Goal: Task Accomplishment & Management: Complete application form

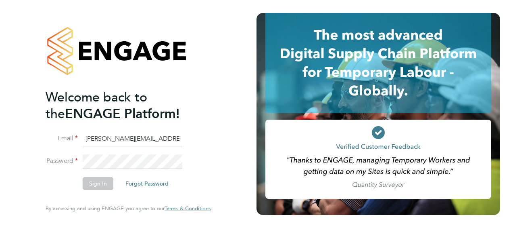
type input "billy.smith@hays.com"
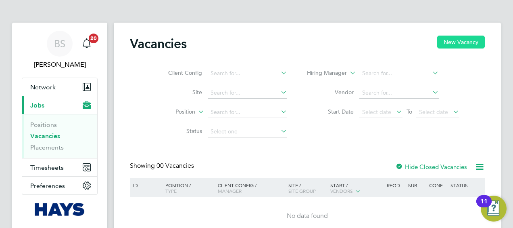
click at [454, 38] on button "New Vacancy" at bounding box center [462, 42] width 48 height 13
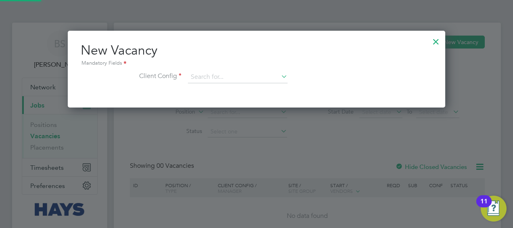
scroll to position [76, 378]
click at [435, 43] on div at bounding box center [436, 39] width 15 height 15
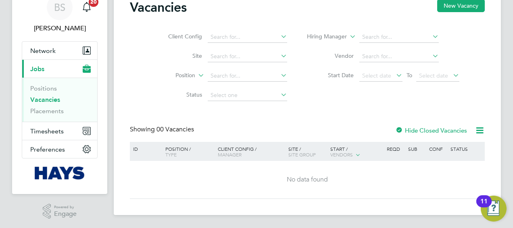
scroll to position [0, 0]
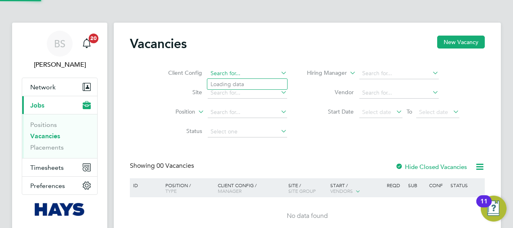
click at [246, 71] on input at bounding box center [248, 73] width 80 height 11
click at [279, 70] on icon at bounding box center [279, 72] width 0 height 11
click at [279, 71] on icon at bounding box center [279, 72] width 0 height 11
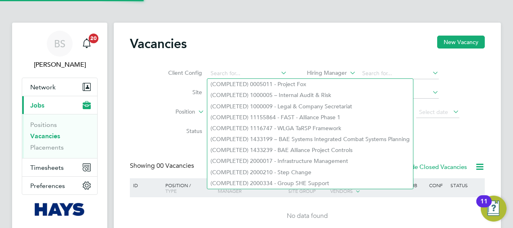
click at [253, 50] on div "Vacancies New Vacancy" at bounding box center [307, 48] width 355 height 24
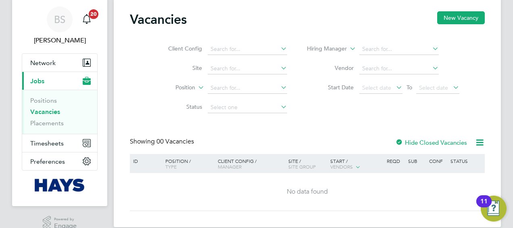
scroll to position [36, 0]
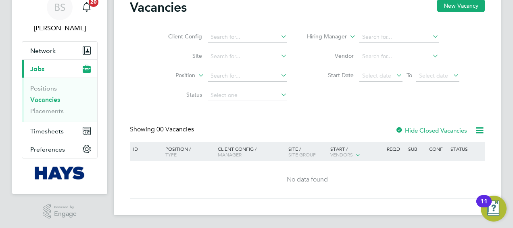
click at [152, 54] on li "Site" at bounding box center [222, 56] width 152 height 19
click at [152, 45] on li "Client Config" at bounding box center [222, 36] width 152 height 19
click at [177, 36] on label "Client Config" at bounding box center [179, 36] width 46 height 7
click at [177, 35] on label "Client Config" at bounding box center [179, 36] width 46 height 7
drag, startPoint x: 123, startPoint y: 59, endPoint x: 129, endPoint y: 28, distance: 31.4
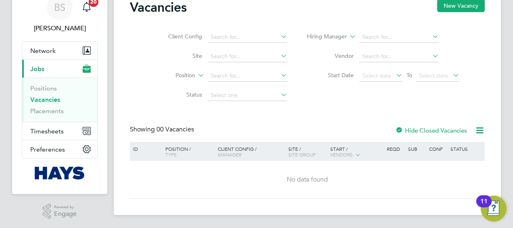
click at [130, 28] on div "Vacancies New Vacancy Client Config Site Position Status Hiring Manager Vendor …" at bounding box center [308, 100] width 388 height 228
drag, startPoint x: 168, startPoint y: 37, endPoint x: 209, endPoint y: 36, distance: 41.6
click at [212, 36] on li "Client Config" at bounding box center [222, 36] width 152 height 19
click at [193, 36] on label "Client Config" at bounding box center [179, 36] width 46 height 7
drag, startPoint x: 193, startPoint y: 36, endPoint x: 180, endPoint y: 36, distance: 12.9
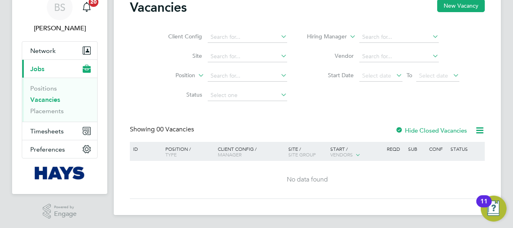
click at [192, 36] on label "Client Config" at bounding box center [179, 36] width 46 height 7
click at [176, 36] on label "Client Config" at bounding box center [179, 36] width 46 height 7
drag, startPoint x: 176, startPoint y: 36, endPoint x: 190, endPoint y: 35, distance: 13.7
click at [177, 36] on label "Client Config" at bounding box center [179, 36] width 46 height 7
drag, startPoint x: 196, startPoint y: 36, endPoint x: 185, endPoint y: 37, distance: 11.4
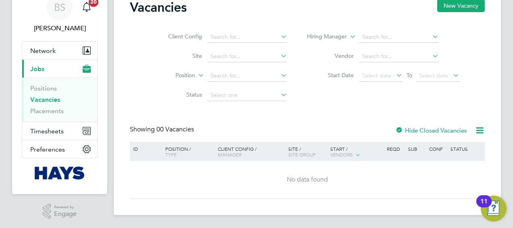
click at [188, 37] on label "Client Config" at bounding box center [179, 36] width 46 height 7
click at [153, 46] on li "Client Config" at bounding box center [222, 36] width 152 height 19
click at [197, 30] on li "Client Config" at bounding box center [222, 36] width 152 height 19
click at [191, 36] on label "Client Config" at bounding box center [179, 36] width 46 height 7
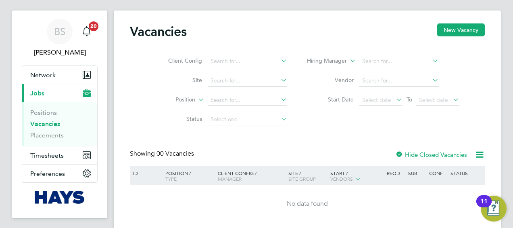
scroll to position [0, 0]
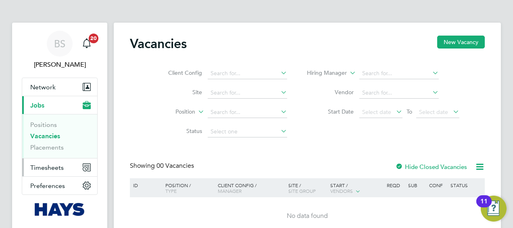
click at [58, 168] on span "Timesheets" at bounding box center [47, 167] width 34 height 8
click at [53, 164] on span "Timesheets" at bounding box center [47, 167] width 34 height 8
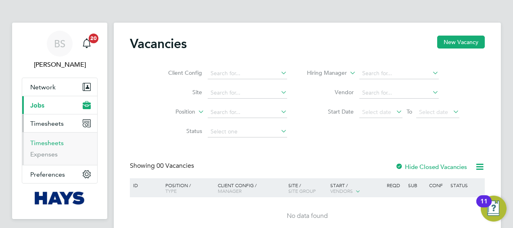
click at [49, 143] on link "Timesheets" at bounding box center [47, 143] width 34 height 8
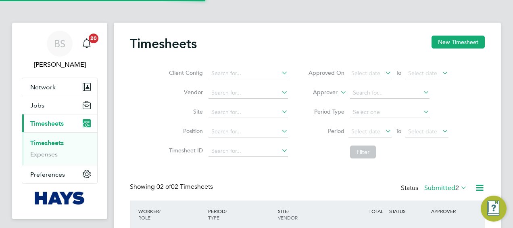
scroll to position [20, 70]
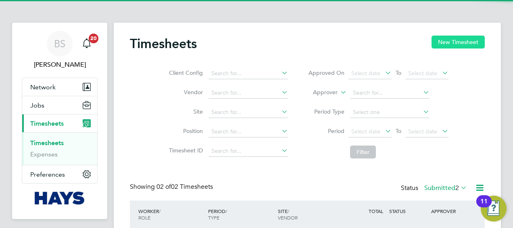
click at [453, 39] on button "New Timesheet" at bounding box center [458, 42] width 53 height 13
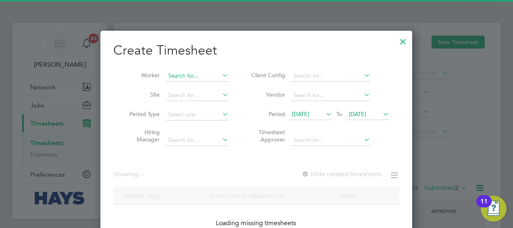
scroll to position [1489, 312]
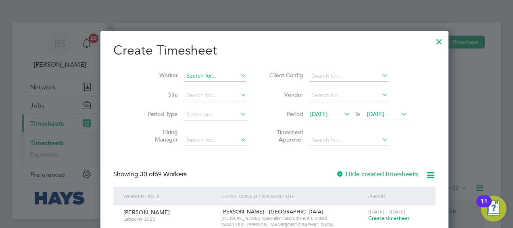
click at [201, 76] on input at bounding box center [215, 75] width 63 height 11
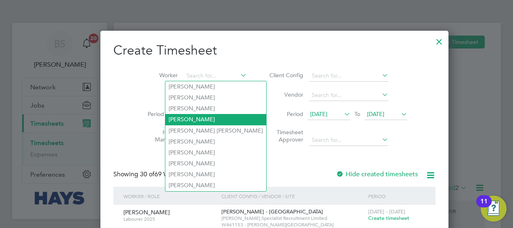
type input "f"
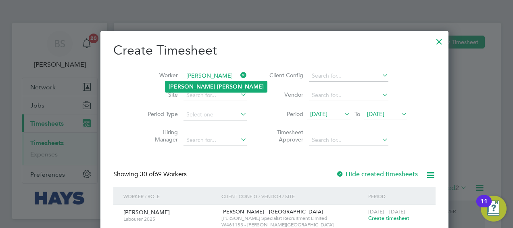
click at [217, 84] on b "[PERSON_NAME]" at bounding box center [240, 86] width 47 height 7
type input "[PERSON_NAME]"
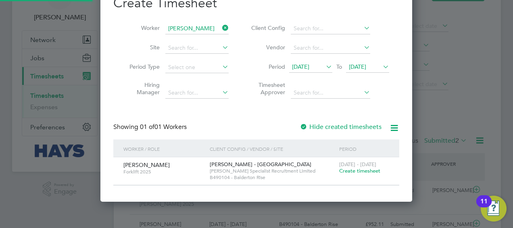
scroll to position [81, 0]
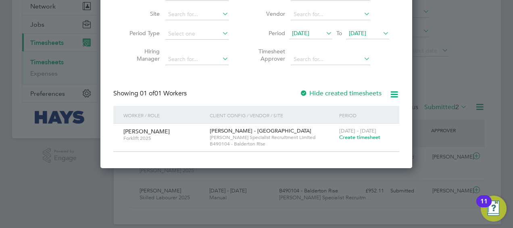
click at [357, 136] on span "Create timesheet" at bounding box center [359, 137] width 41 height 7
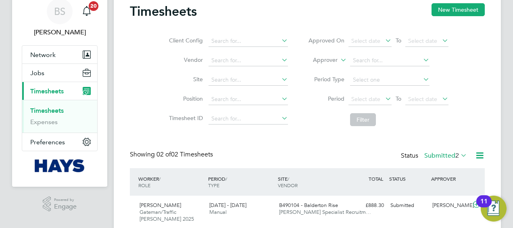
scroll to position [0, 0]
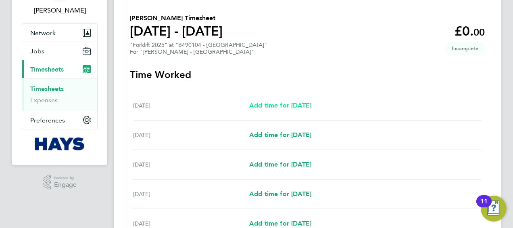
click at [275, 105] on span "Add time for [DATE]" at bounding box center [280, 105] width 62 height 8
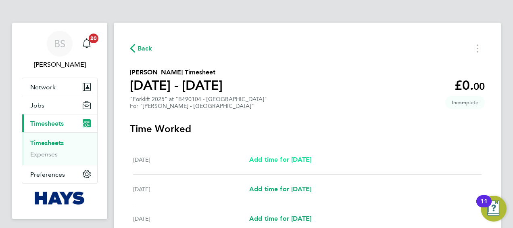
select select "30"
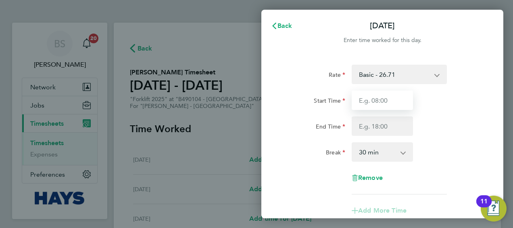
click at [387, 100] on input "Start Time" at bounding box center [382, 99] width 61 height 19
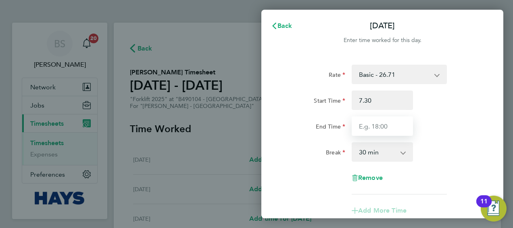
type input "07:30"
drag, startPoint x: 392, startPoint y: 126, endPoint x: 389, endPoint y: 119, distance: 8.1
click at [390, 121] on input "End Time" at bounding box center [382, 125] width 61 height 19
type input "16:30"
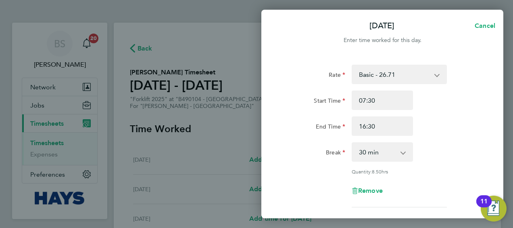
click at [450, 111] on div "Start Time 07:30 End Time 16:30" at bounding box center [382, 112] width 203 height 45
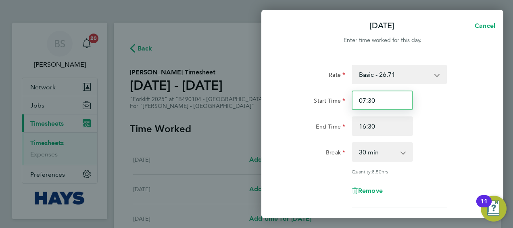
drag, startPoint x: 375, startPoint y: 98, endPoint x: 369, endPoint y: 98, distance: 5.7
click at [369, 98] on input "07:30" at bounding box center [382, 99] width 61 height 19
type input "07:00"
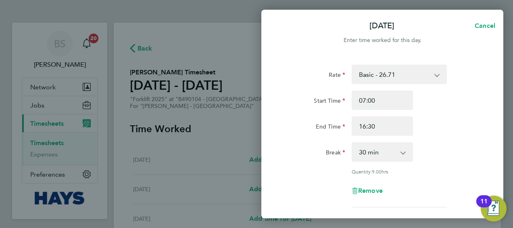
drag, startPoint x: 425, startPoint y: 111, endPoint x: 417, endPoint y: 107, distance: 8.1
click at [425, 110] on div "Start Time 07:00 End Time 16:30" at bounding box center [382, 112] width 203 height 45
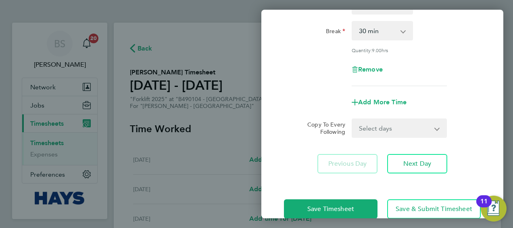
click at [386, 120] on select "Select days Day [DATE] [DATE] [DATE] [DATE]" at bounding box center [395, 128] width 85 height 18
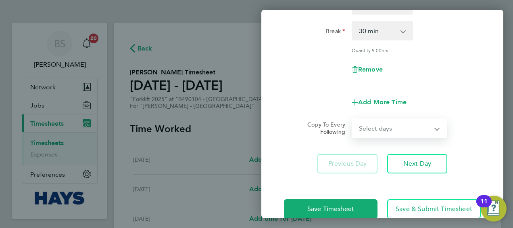
select select "DAY"
click at [353, 119] on select "Select days Day [DATE] [DATE] [DATE] [DATE]" at bounding box center [395, 128] width 85 height 18
select select "[DATE]"
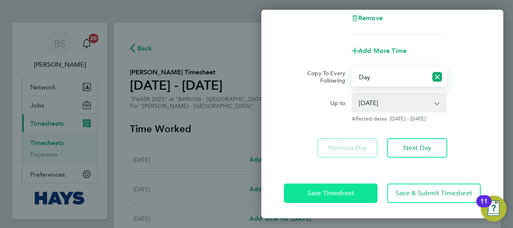
click at [353, 191] on span "Save Timesheet" at bounding box center [331, 193] width 47 height 8
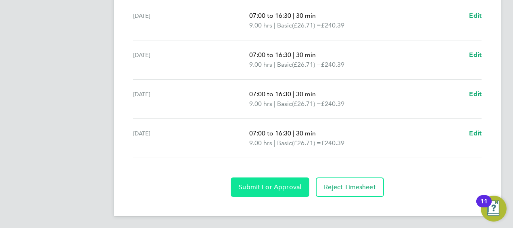
click at [281, 184] on span "Submit For Approval" at bounding box center [270, 187] width 63 height 8
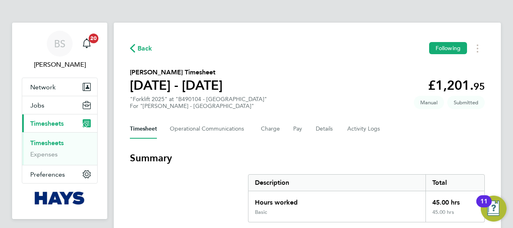
drag, startPoint x: 427, startPoint y: 84, endPoint x: 380, endPoint y: 141, distance: 73.8
drag, startPoint x: 380, startPoint y: 141, endPoint x: 306, endPoint y: 167, distance: 79.2
click at [306, 167] on section "Summary Description Total Hours worked 45.00 hrs Basic 45.00 hrs" at bounding box center [307, 186] width 355 height 71
drag, startPoint x: 128, startPoint y: 98, endPoint x: 404, endPoint y: 147, distance: 280.3
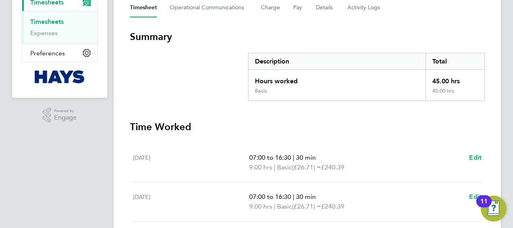
scroll to position [114, 0]
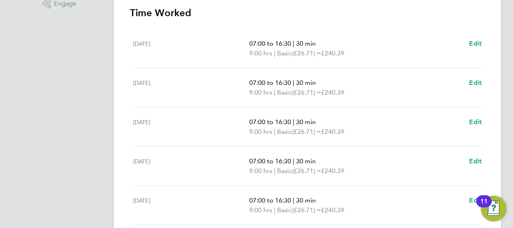
click at [228, 103] on div "[DATE] 07:00 to 16:30 | 30 min 9.00 hrs | Basic (£26.71) = £240.39 Edit" at bounding box center [307, 87] width 349 height 39
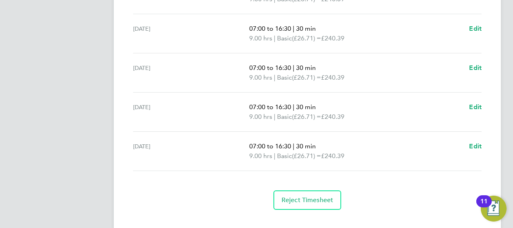
scroll to position [302, 0]
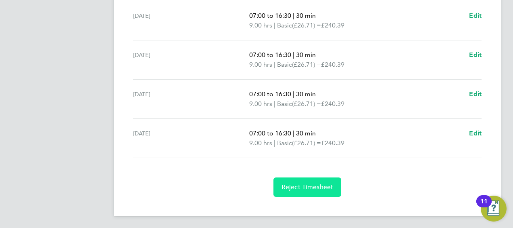
click at [287, 183] on span "Reject Timesheet" at bounding box center [308, 187] width 52 height 8
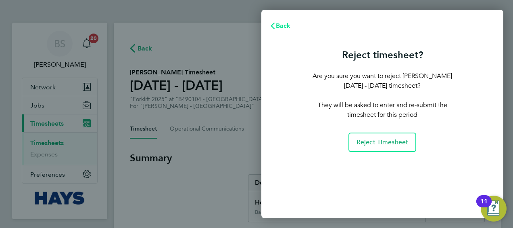
click at [281, 24] on span "Back" at bounding box center [283, 26] width 15 height 8
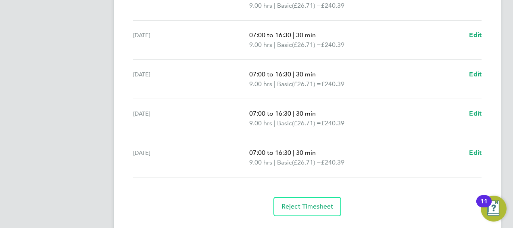
scroll to position [302, 0]
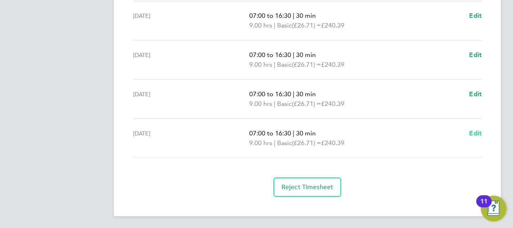
click at [470, 131] on span "Edit" at bounding box center [475, 133] width 13 height 8
select select "30"
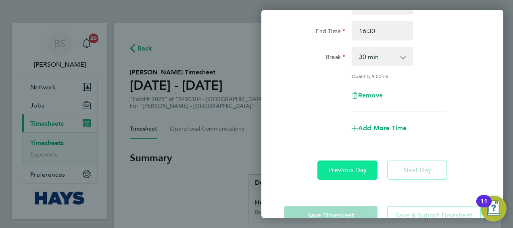
scroll to position [117, 0]
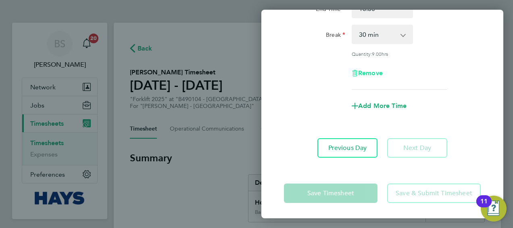
click at [367, 74] on span "Remove" at bounding box center [370, 73] width 25 height 8
select select "null"
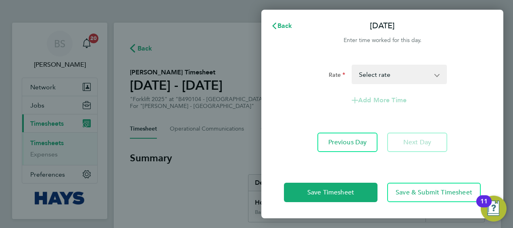
scroll to position [0, 0]
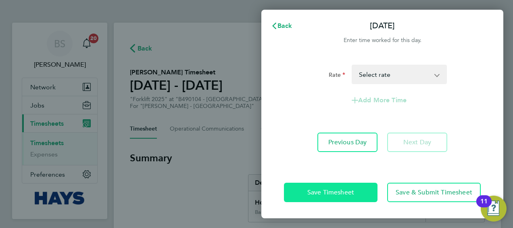
click at [355, 190] on button "Save Timesheet" at bounding box center [331, 191] width 94 height 19
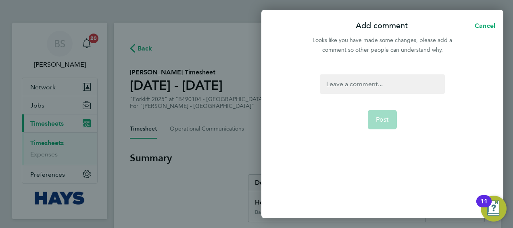
click at [400, 80] on div at bounding box center [382, 83] width 125 height 19
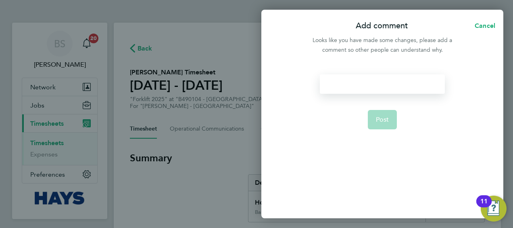
click at [410, 89] on div at bounding box center [382, 83] width 125 height 19
click at [374, 116] on button "Post" at bounding box center [382, 119] width 29 height 19
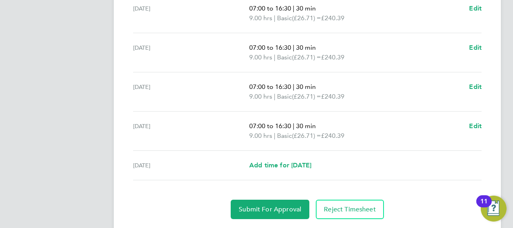
scroll to position [292, 0]
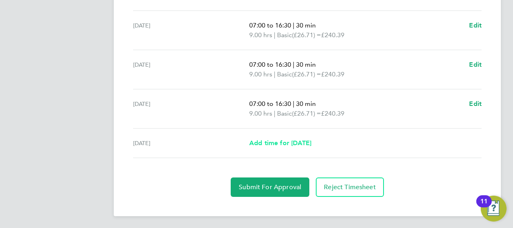
click at [300, 141] on span "Add time for [DATE]" at bounding box center [280, 143] width 62 height 8
select select "30"
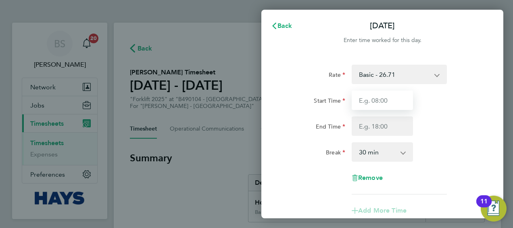
click at [387, 102] on input "Start Time" at bounding box center [382, 99] width 61 height 19
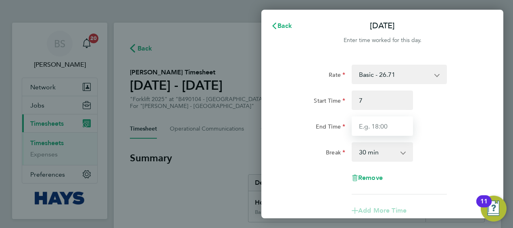
type input "07:00"
click at [378, 122] on input "End Time" at bounding box center [382, 125] width 61 height 19
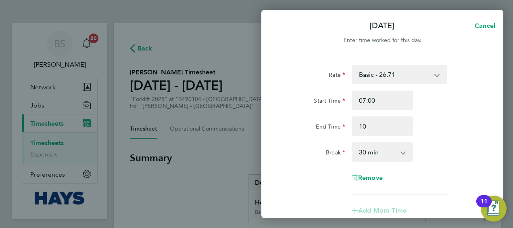
type input "10:00"
click at [435, 150] on div "Break 0 min 15 min 30 min 45 min 60 min 75 min 90 min" at bounding box center [382, 151] width 203 height 19
click at [399, 152] on select "0 min 15 min 30 min 45 min 60 min 75 min 90 min" at bounding box center [378, 152] width 50 height 18
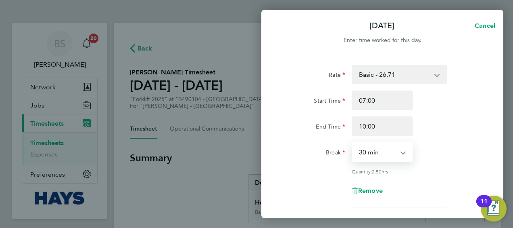
select select "0"
click at [353, 143] on select "0 min 15 min 30 min 45 min 60 min 75 min 90 min" at bounding box center [378, 152] width 50 height 18
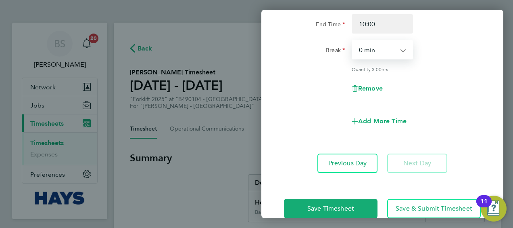
scroll to position [103, 0]
click at [372, 119] on span "Add More Time" at bounding box center [382, 121] width 48 height 8
select select "null"
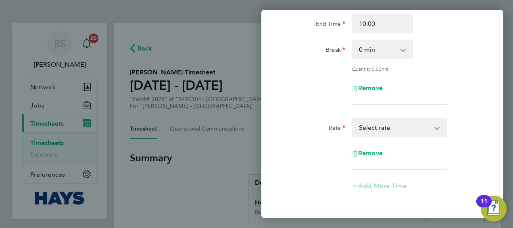
drag, startPoint x: 365, startPoint y: 124, endPoint x: 368, endPoint y: 127, distance: 4.3
click at [365, 123] on select "Basic - 26.71 Overtime - 34.11 Select rate" at bounding box center [395, 127] width 84 height 18
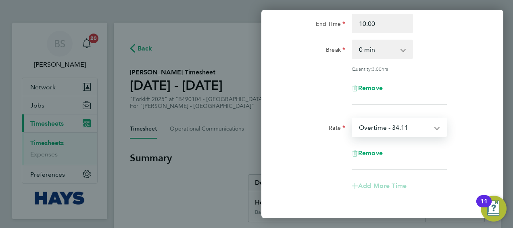
select select "30"
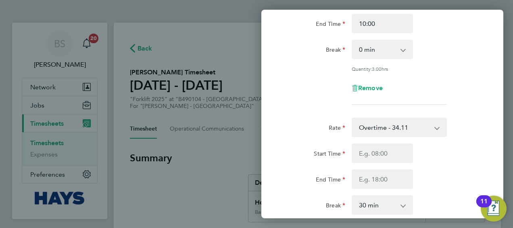
click at [383, 127] on select "Overtime - 34.11 Basic - 26.71" at bounding box center [395, 127] width 84 height 18
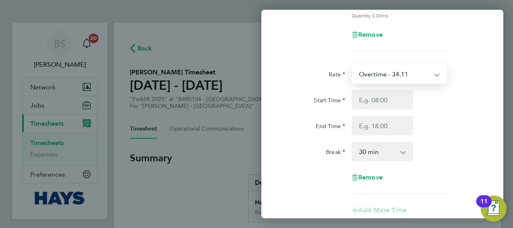
scroll to position [183, 0]
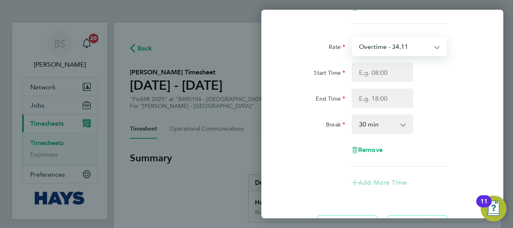
drag, startPoint x: 386, startPoint y: 51, endPoint x: 390, endPoint y: 54, distance: 5.5
click at [386, 51] on select "Overtime - 34.11 Basic - 26.71" at bounding box center [395, 47] width 84 height 18
click at [451, 73] on div "Start Time" at bounding box center [382, 72] width 203 height 19
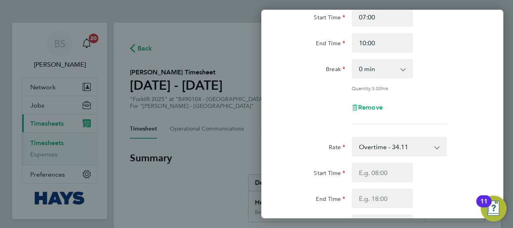
scroll to position [202, 0]
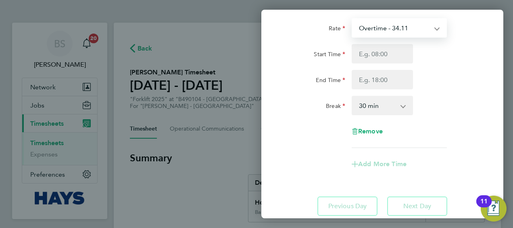
click at [373, 34] on select "Overtime - 34.11 Basic - 26.71" at bounding box center [395, 28] width 84 height 18
click at [461, 73] on div "End Time" at bounding box center [382, 79] width 203 height 19
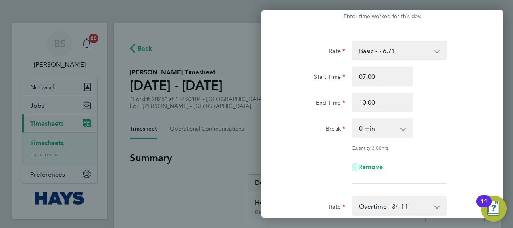
scroll to position [0, 0]
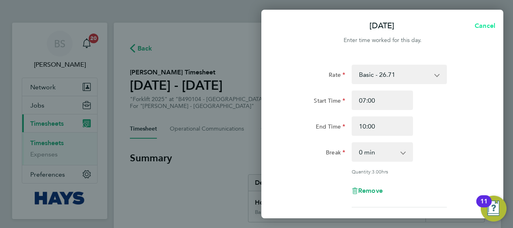
click at [484, 27] on span "Cancel" at bounding box center [484, 26] width 23 height 8
select select "30"
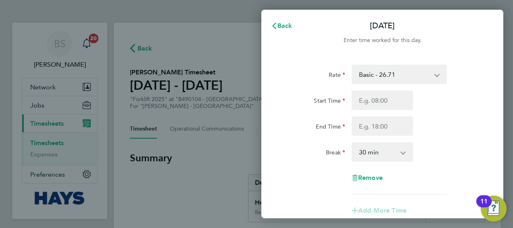
click at [276, 16] on div "Back [DATE] Enter time worked for this day. Rate Basic - 26.71 Overtime - 34.11…" at bounding box center [383, 114] width 242 height 208
click at [286, 20] on button "Back" at bounding box center [282, 26] width 38 height 16
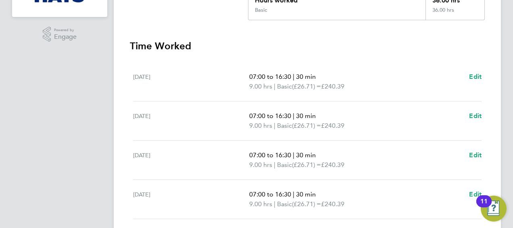
scroll to position [283, 0]
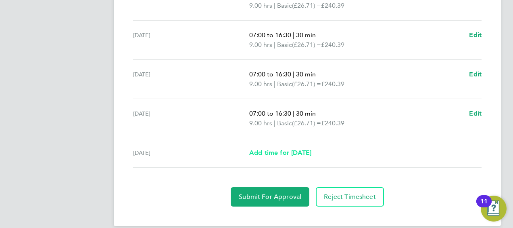
click at [302, 150] on span "Add time for [DATE]" at bounding box center [280, 153] width 62 height 8
select select "30"
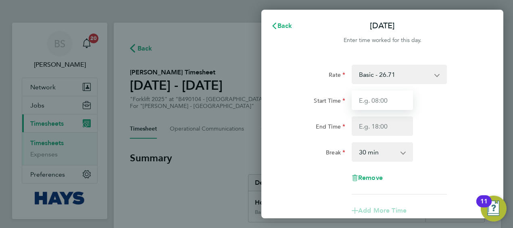
click at [390, 97] on input "Start Time" at bounding box center [382, 99] width 61 height 19
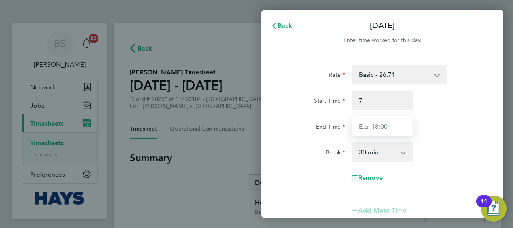
type input "07:00"
click at [373, 123] on input "End Time" at bounding box center [382, 125] width 61 height 19
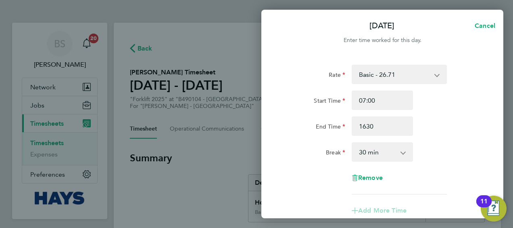
type input "16:30"
click at [465, 128] on div "End Time 16:30" at bounding box center [382, 125] width 203 height 19
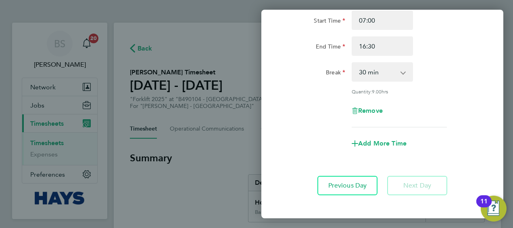
scroll to position [117, 0]
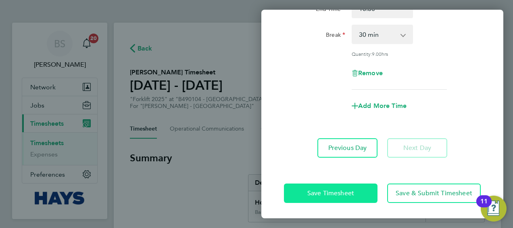
click at [333, 191] on span "Save Timesheet" at bounding box center [331, 193] width 47 height 8
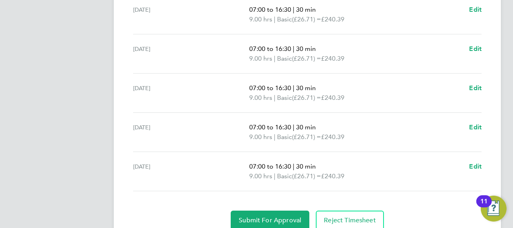
scroll to position [302, 0]
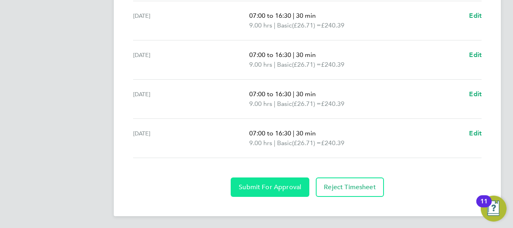
click at [274, 183] on span "Submit For Approval" at bounding box center [270, 187] width 63 height 8
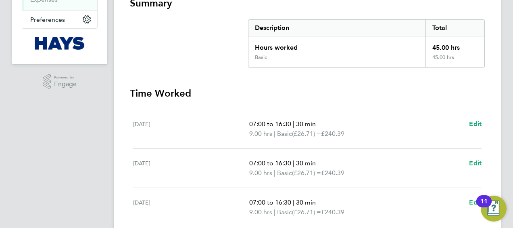
scroll to position [161, 0]
